Goal: Information Seeking & Learning: Learn about a topic

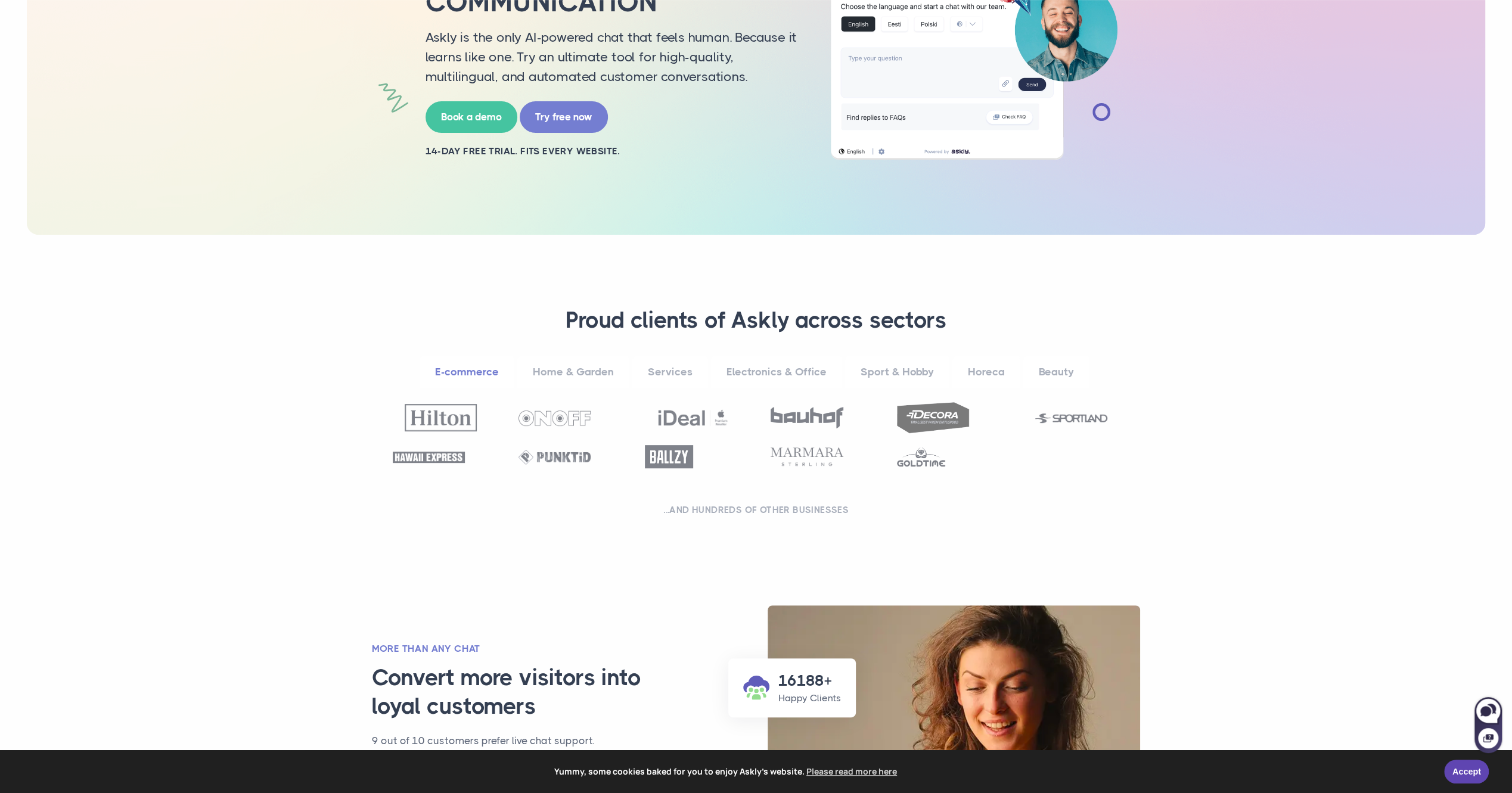
scroll to position [239, 0]
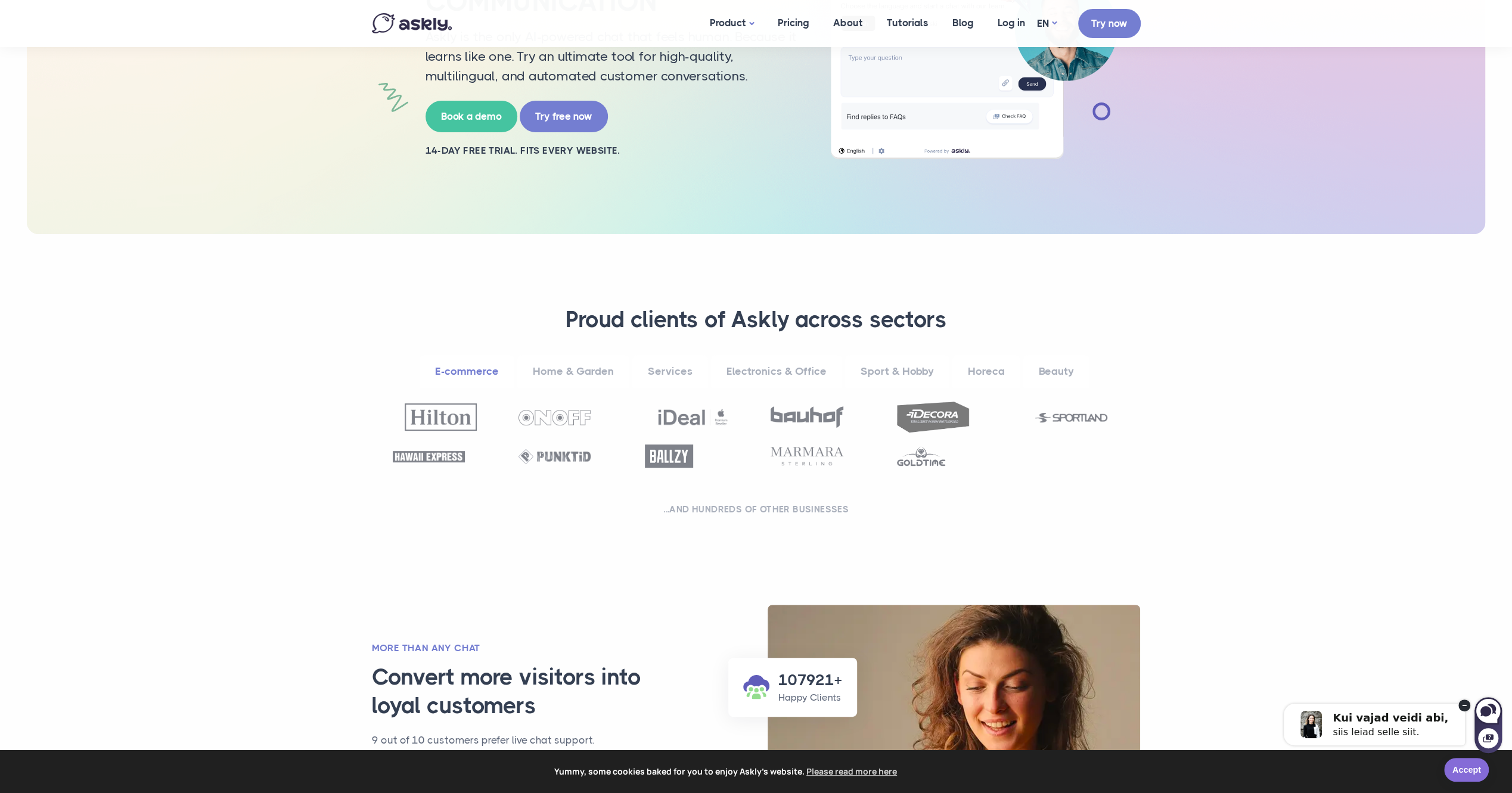
click at [1474, 774] on link "Accept" at bounding box center [1466, 770] width 45 height 24
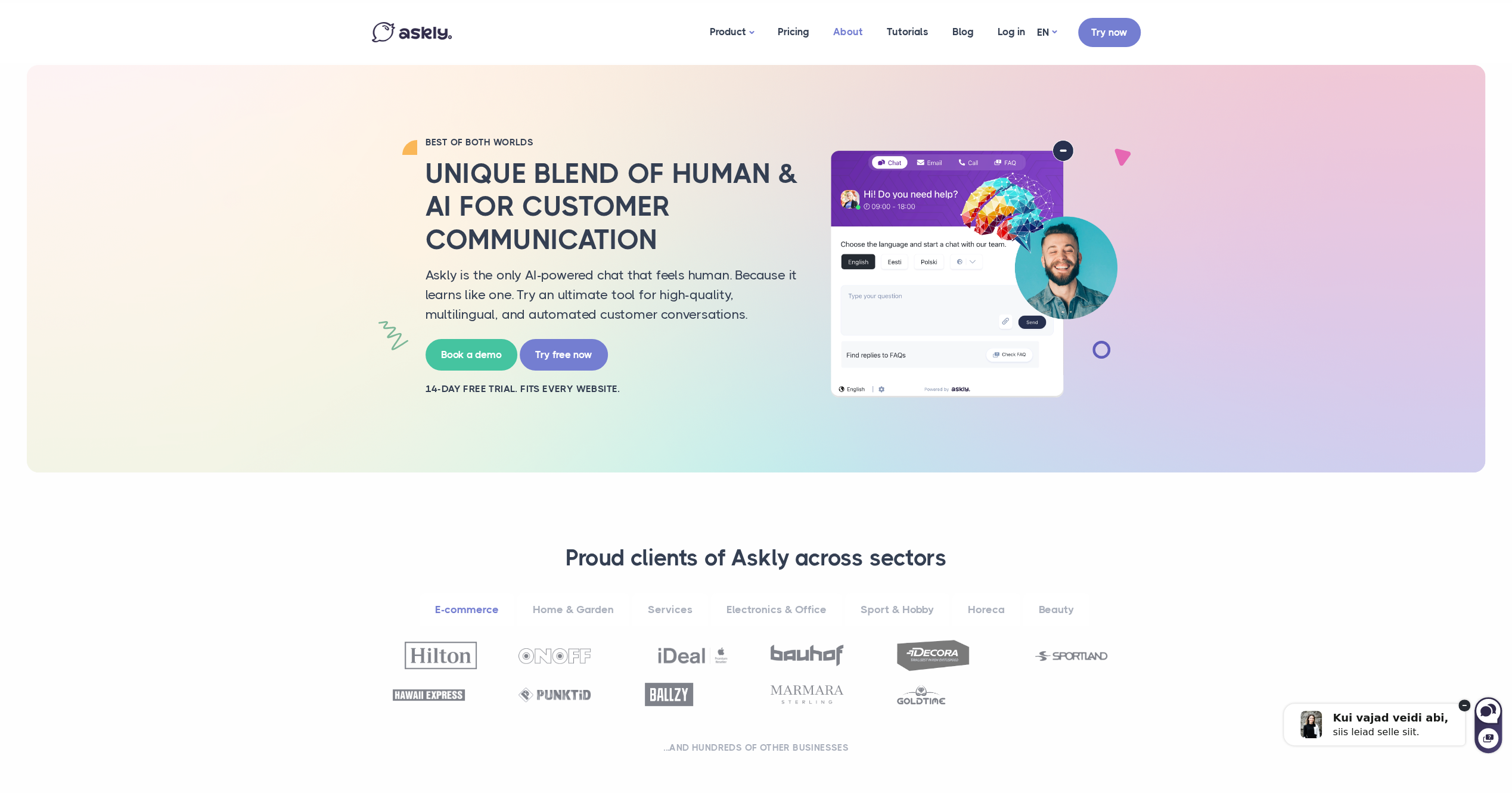
click at [850, 35] on link "About" at bounding box center [848, 31] width 54 height 58
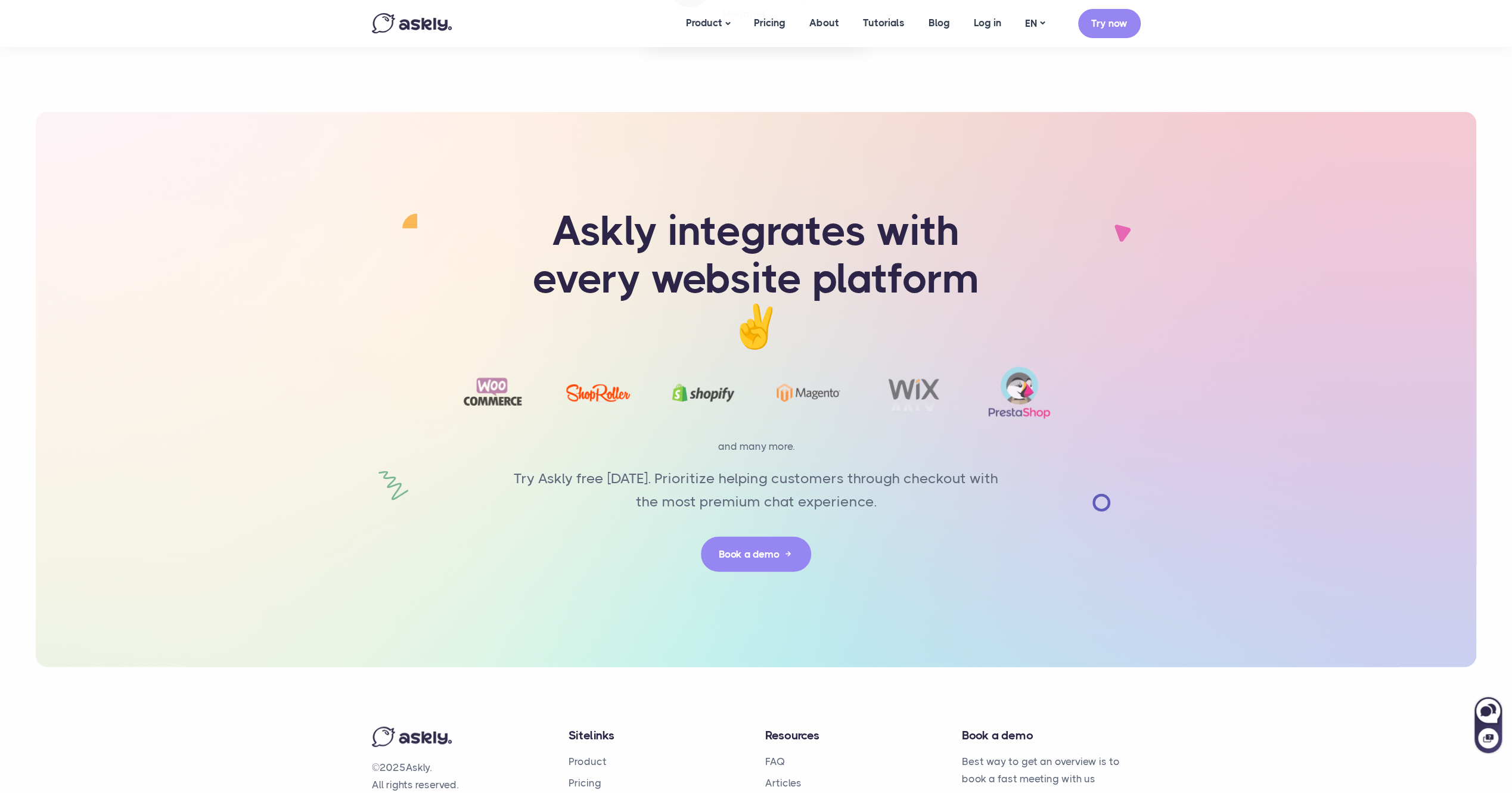
scroll to position [2552, 0]
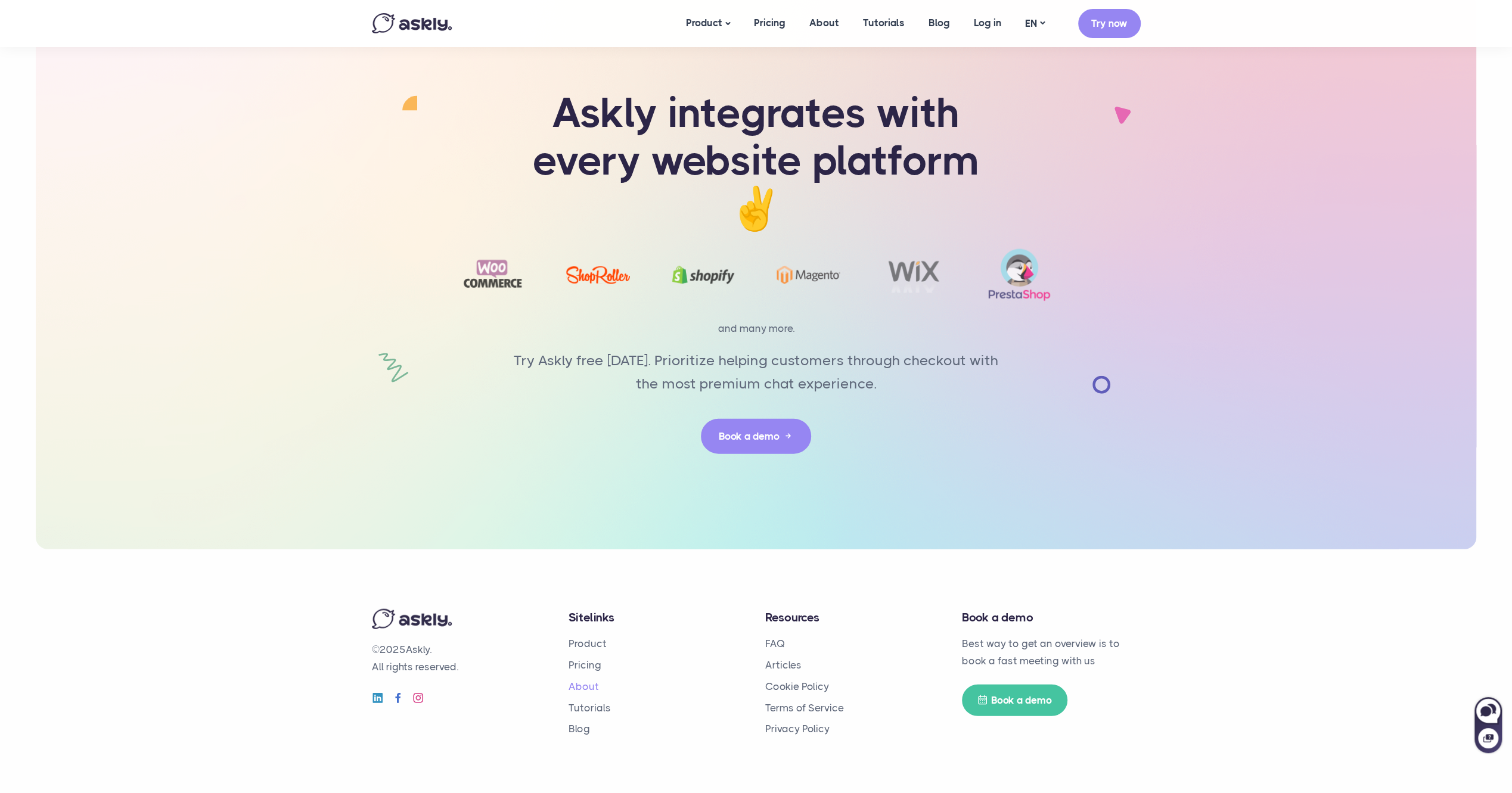
click at [594, 682] on link "About" at bounding box center [584, 687] width 31 height 12
